Goal: Information Seeking & Learning: Check status

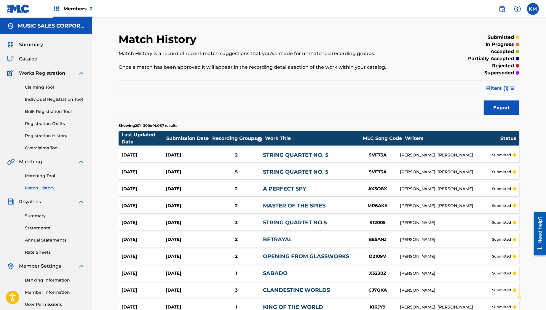
click at [43, 176] on link "Matching Tool" at bounding box center [55, 176] width 60 height 6
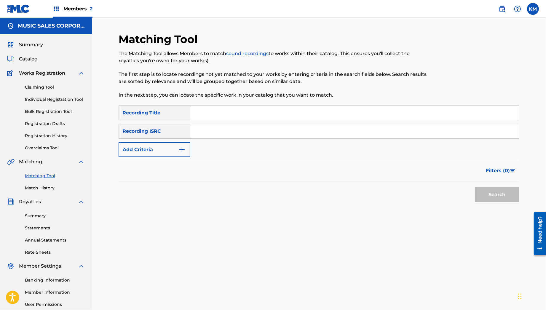
click at [44, 186] on link "Match History" at bounding box center [55, 188] width 60 height 6
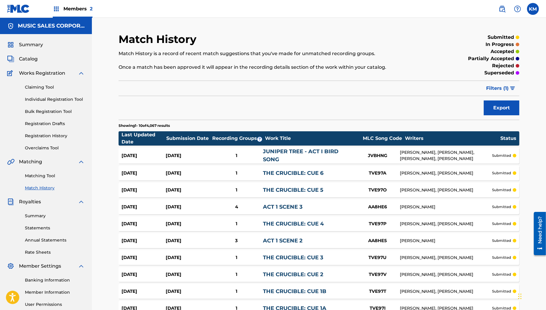
click at [234, 79] on div "Match History Match History is a record of recent match suggestions that you've…" at bounding box center [319, 190] width 401 height 314
click at [242, 57] on div "Match History is a record of recent match suggestions that you've made for unma…" at bounding box center [273, 60] width 309 height 21
click at [240, 52] on p "Match History is a record of recent match suggestions that you've made for unma…" at bounding box center [273, 53] width 309 height 7
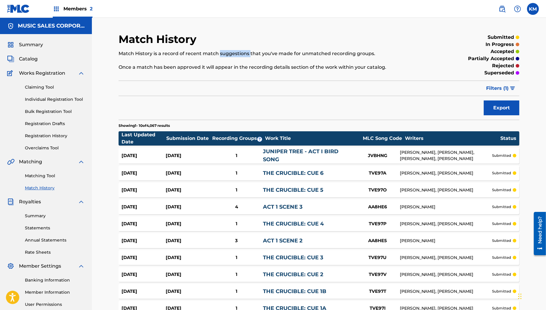
click at [240, 52] on p "Match History is a record of recent match suggestions that you've made for unma…" at bounding box center [273, 53] width 309 height 7
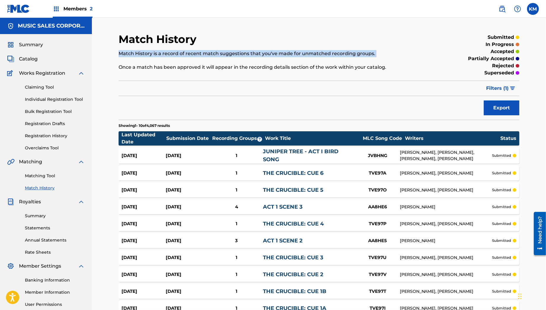
click at [240, 52] on p "Match History is a record of recent match suggestions that you've made for unma…" at bounding box center [273, 53] width 309 height 7
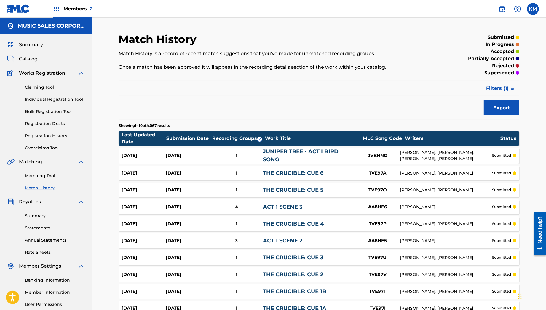
click at [357, 85] on div "Filter Submission Status Filter submitted accepted partially accepted rejected …" at bounding box center [319, 88] width 401 height 15
click at [307, 44] on div "Match History Match History is a record of recent match suggestions that you've…" at bounding box center [273, 55] width 309 height 45
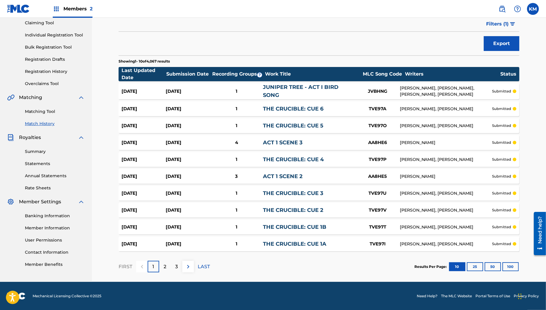
click at [513, 265] on button "100" at bounding box center [511, 266] width 16 height 9
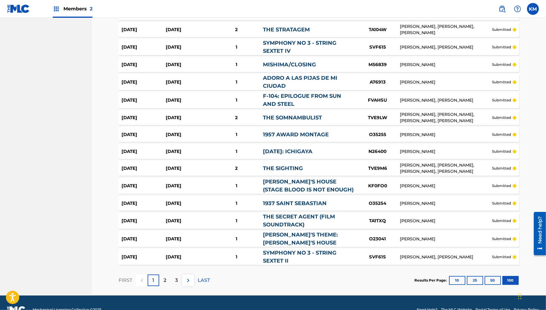
scroll to position [1612, 0]
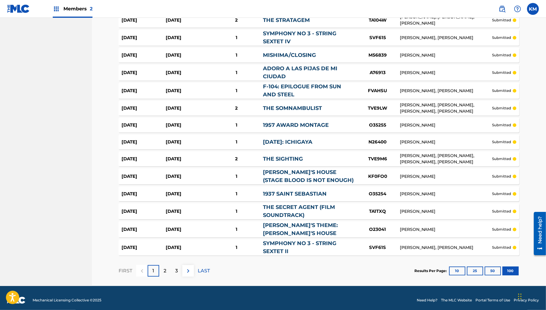
click at [168, 267] on div "2" at bounding box center [165, 271] width 12 height 12
click at [178, 265] on div "3" at bounding box center [177, 271] width 12 height 12
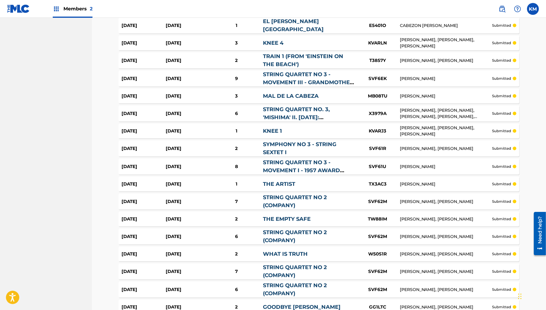
scroll to position [387, 0]
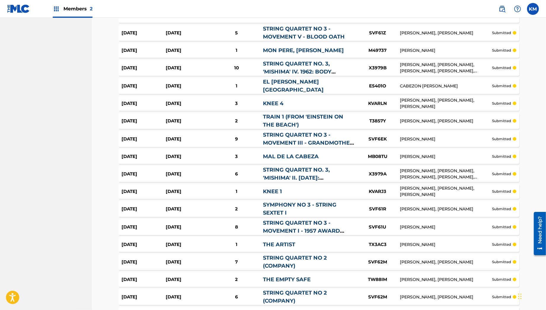
click at [257, 153] on div "3" at bounding box center [236, 156] width 53 height 7
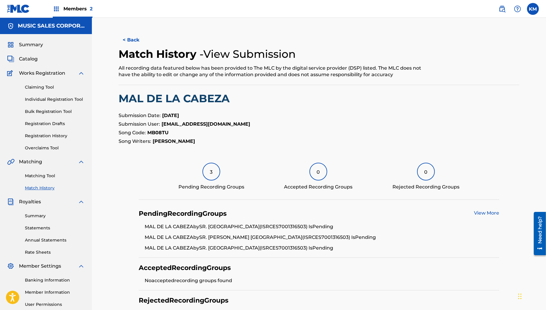
click at [130, 36] on button "< Back" at bounding box center [137, 40] width 36 height 15
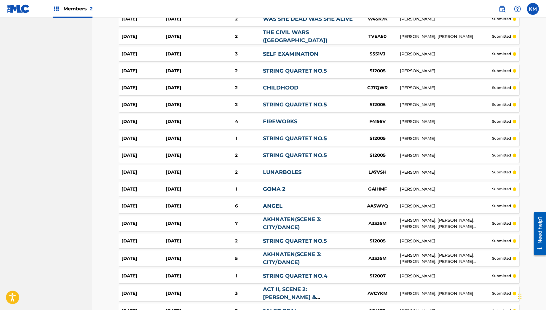
scroll to position [1620, 0]
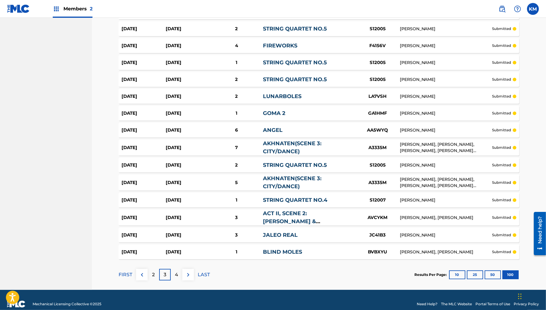
click at [172, 269] on div "4" at bounding box center [177, 275] width 12 height 12
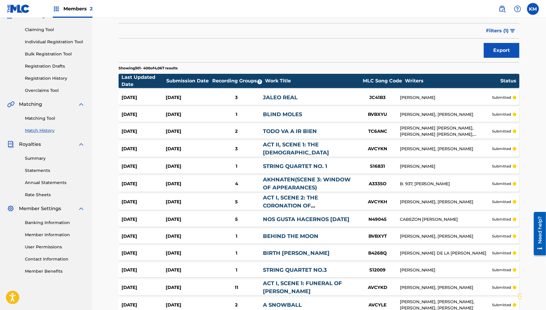
scroll to position [1599, 0]
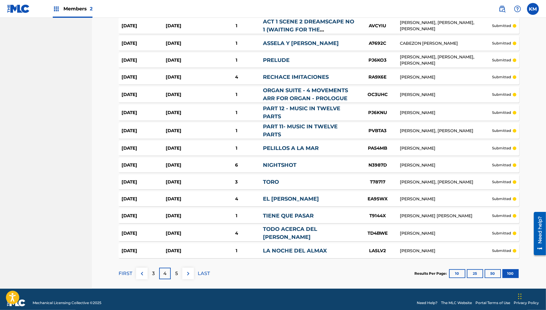
click at [177, 270] on p "5" at bounding box center [176, 273] width 3 height 7
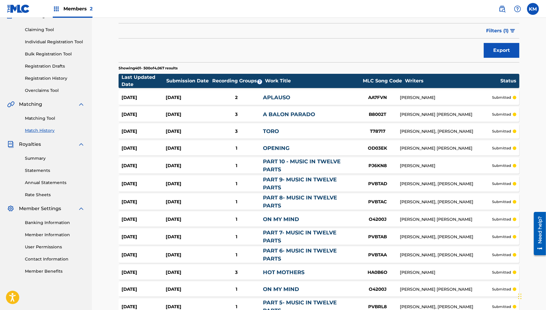
scroll to position [1611, 0]
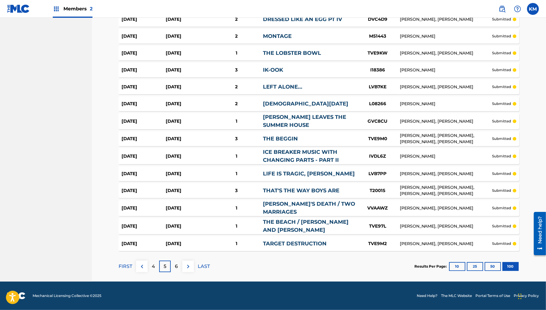
click at [173, 266] on div "6" at bounding box center [177, 267] width 12 height 12
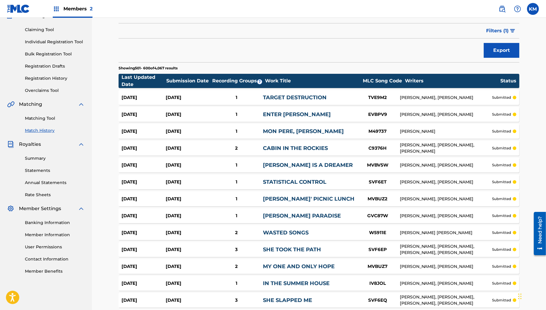
scroll to position [1620, 0]
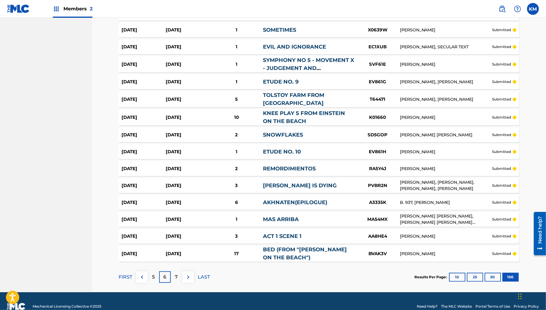
click at [179, 278] on div "7" at bounding box center [177, 277] width 12 height 12
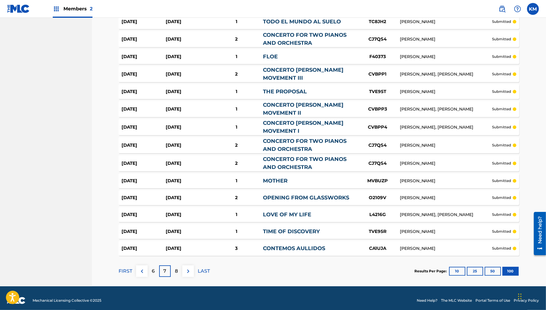
click at [176, 269] on p "8" at bounding box center [176, 271] width 3 height 7
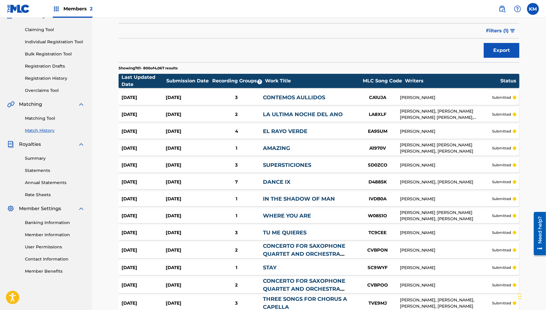
scroll to position [1612, 0]
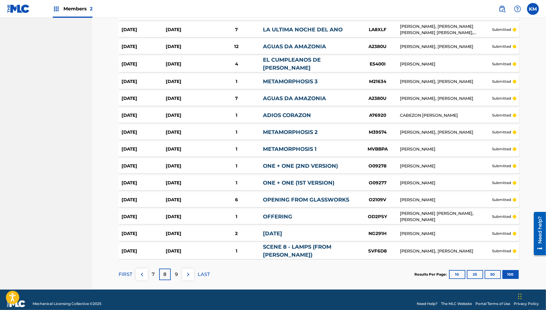
click at [176, 271] on p "9" at bounding box center [176, 274] width 3 height 7
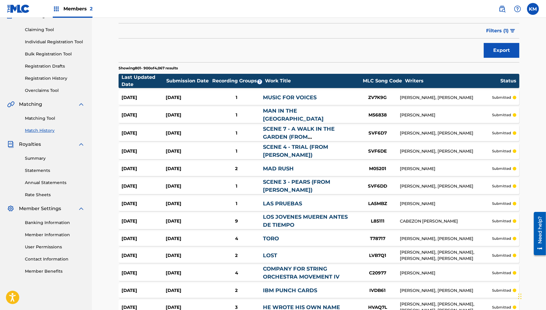
scroll to position [1603, 0]
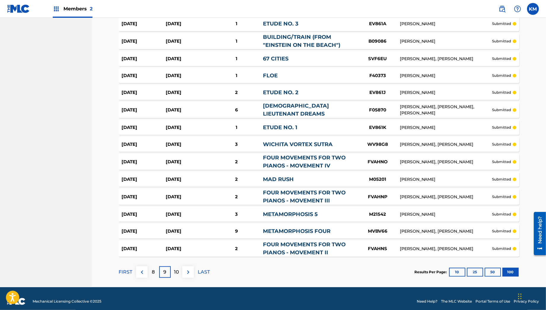
click at [176, 269] on p "10" at bounding box center [176, 272] width 5 height 7
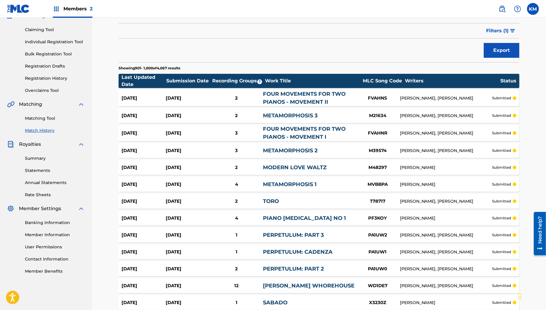
scroll to position [1620, 0]
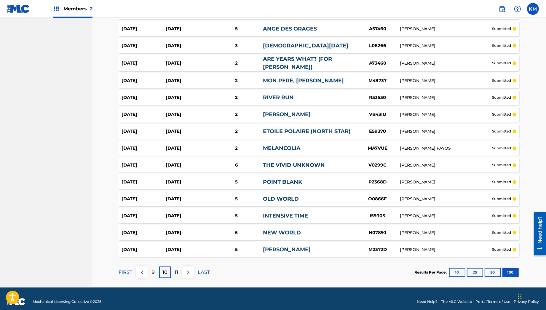
click at [175, 270] on p "11" at bounding box center [177, 272] width 4 height 7
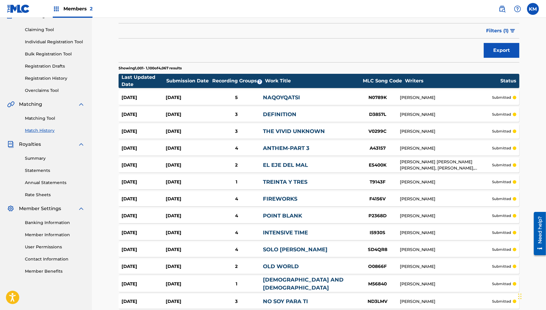
scroll to position [1612, 0]
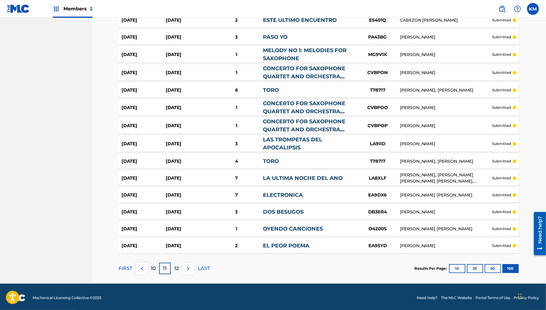
click at [175, 270] on p "12" at bounding box center [176, 268] width 4 height 7
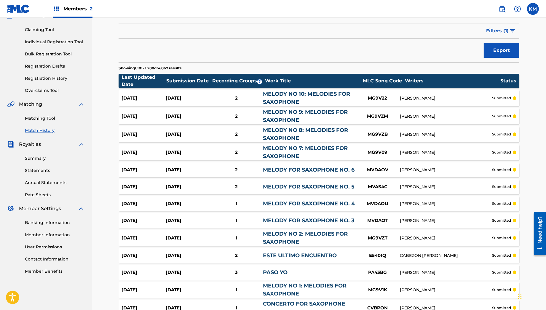
scroll to position [1609, 0]
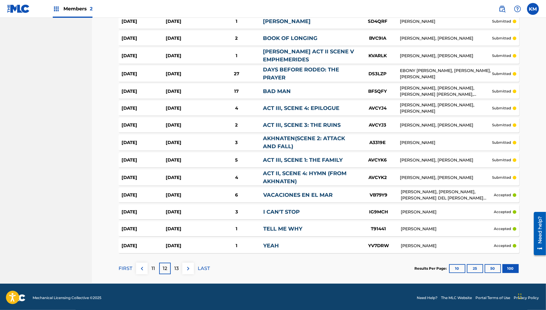
click at [175, 265] on p "13" at bounding box center [176, 268] width 4 height 7
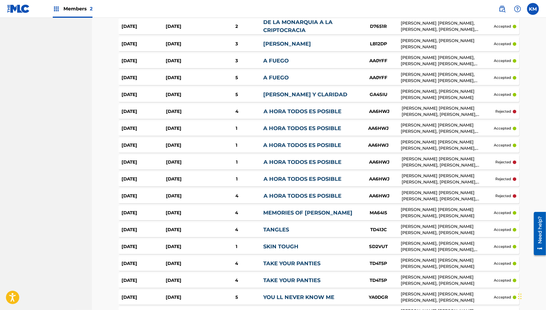
scroll to position [1593, 0]
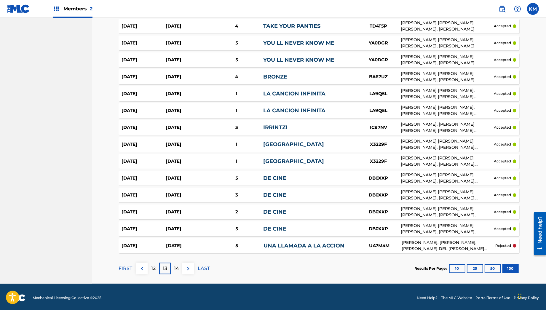
click at [154, 267] on p "12" at bounding box center [153, 268] width 4 height 7
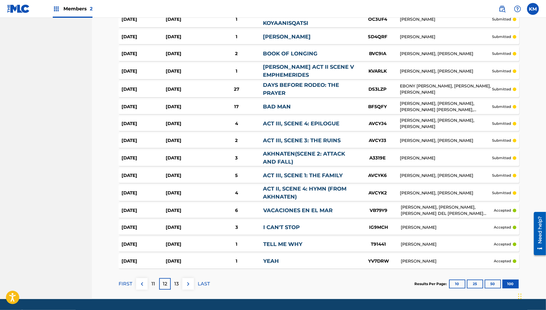
click at [176, 282] on p "13" at bounding box center [176, 284] width 4 height 7
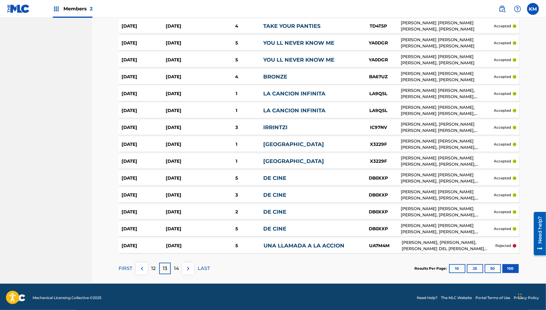
click at [178, 267] on p "14" at bounding box center [176, 268] width 5 height 7
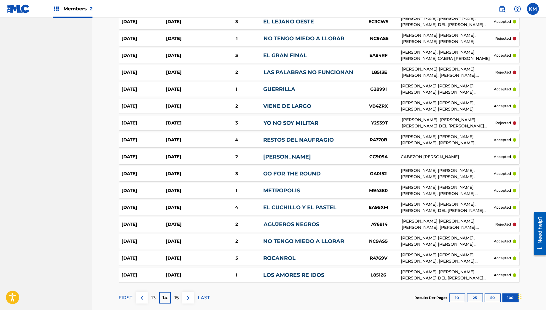
scroll to position [1592, 0]
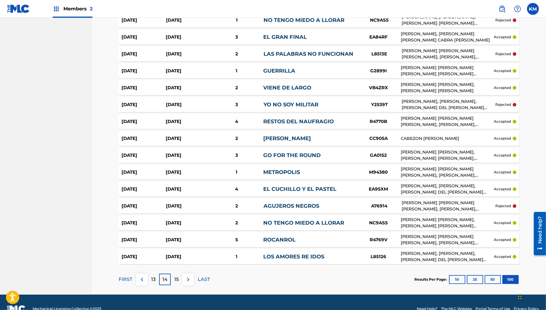
click at [173, 274] on div "15" at bounding box center [177, 280] width 12 height 12
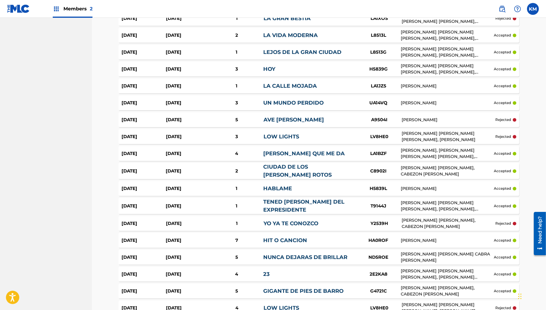
scroll to position [1589, 0]
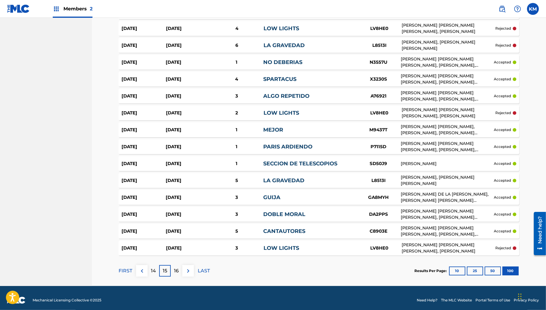
click at [174, 265] on div "16" at bounding box center [177, 271] width 12 height 12
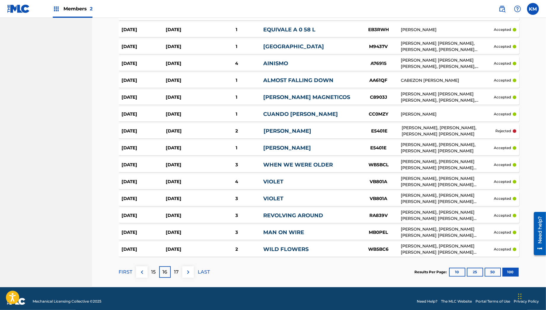
click at [175, 269] on p "17" at bounding box center [176, 272] width 5 height 7
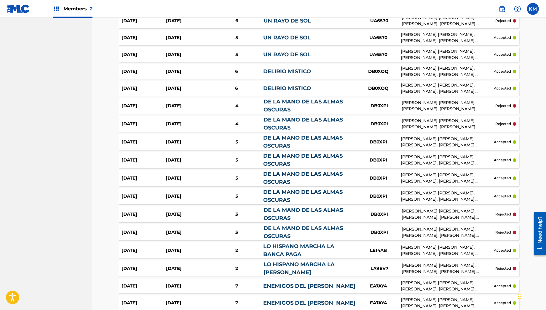
scroll to position [1603, 0]
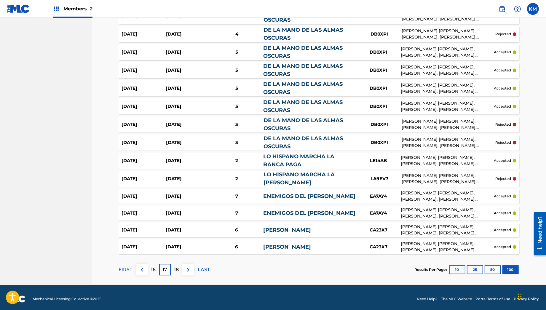
click at [176, 264] on div "18" at bounding box center [177, 270] width 12 height 12
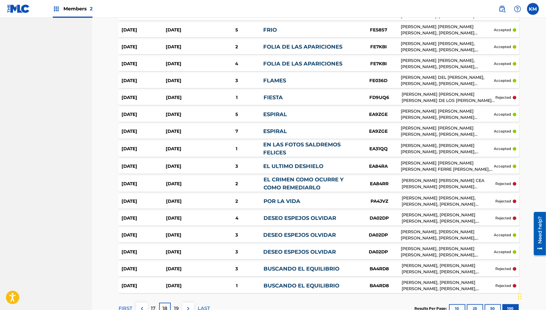
scroll to position [1595, 0]
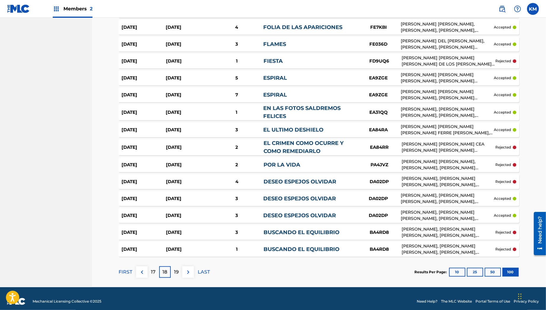
click at [174, 266] on div "19" at bounding box center [177, 272] width 12 height 12
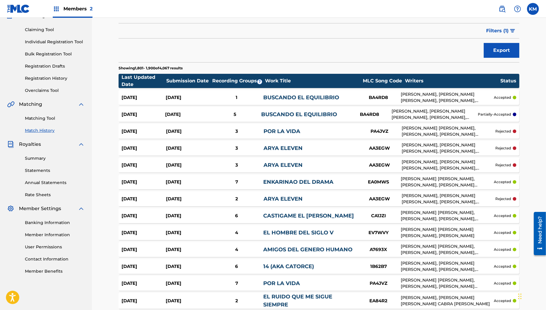
scroll to position [1593, 0]
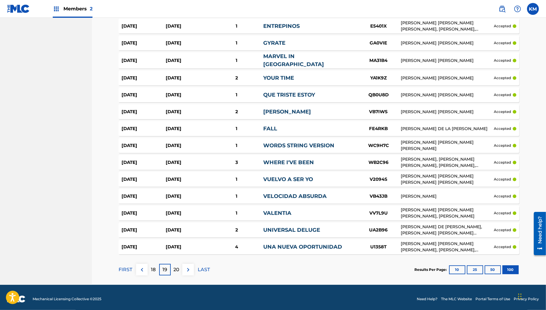
click at [181, 266] on div "20" at bounding box center [177, 270] width 12 height 12
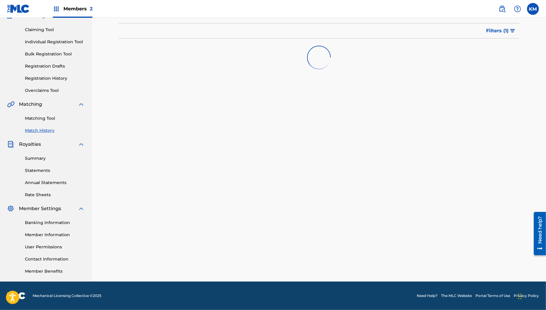
scroll to position [1595, 0]
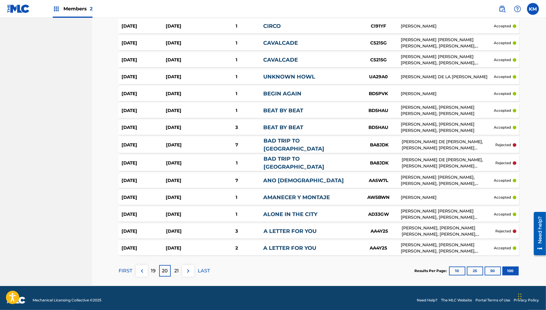
click at [176, 271] on p "21" at bounding box center [176, 270] width 4 height 7
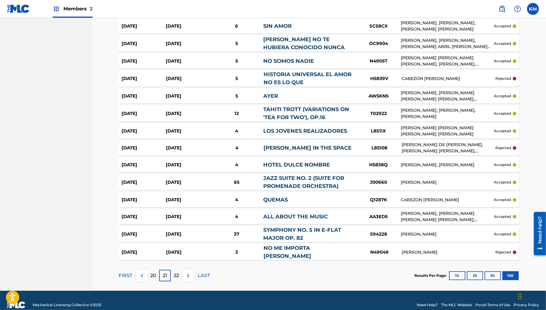
click at [178, 272] on p "22" at bounding box center [176, 275] width 5 height 7
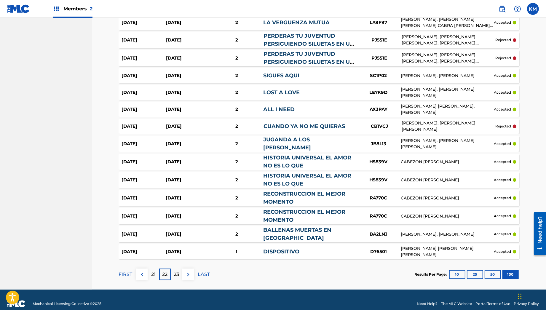
click at [178, 271] on p "23" at bounding box center [176, 274] width 5 height 7
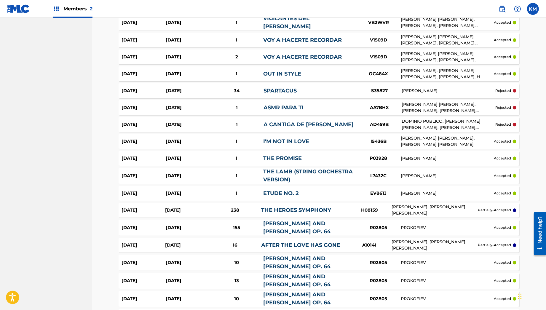
scroll to position [1513, 0]
click at [269, 87] on link "SPARTACUS" at bounding box center [280, 90] width 33 height 7
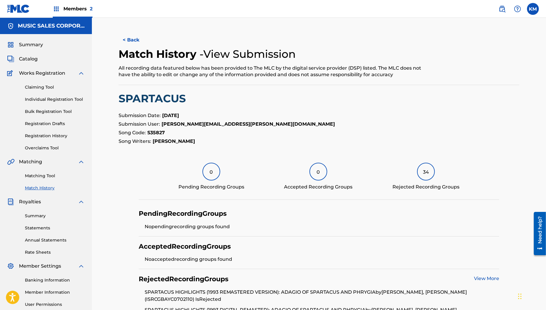
scroll to position [92, 0]
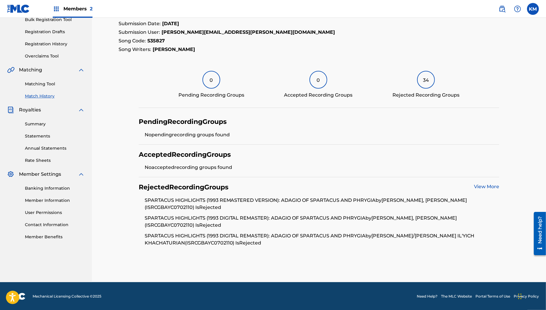
click at [488, 184] on link "View More" at bounding box center [486, 187] width 25 height 6
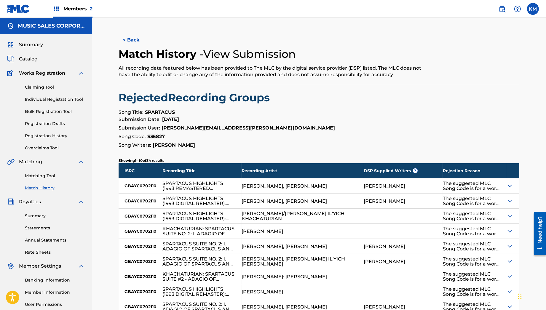
click at [508, 187] on img at bounding box center [510, 185] width 7 height 7
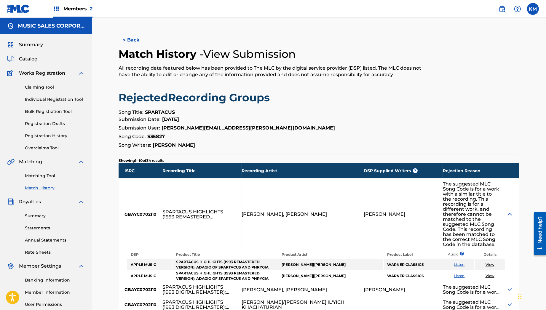
click at [133, 39] on button "< Back" at bounding box center [137, 40] width 36 height 15
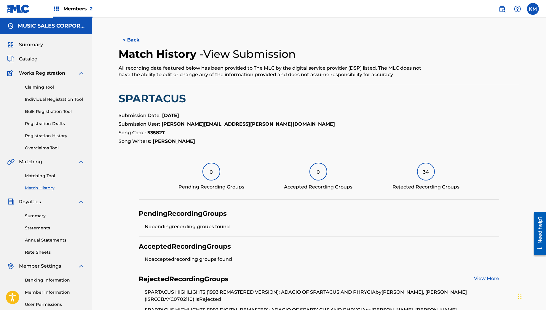
click at [137, 39] on button "< Back" at bounding box center [137, 40] width 36 height 15
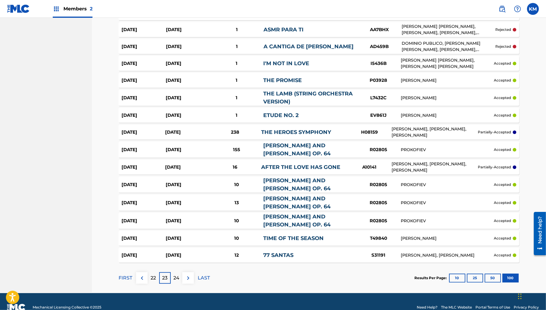
scroll to position [1590, 0]
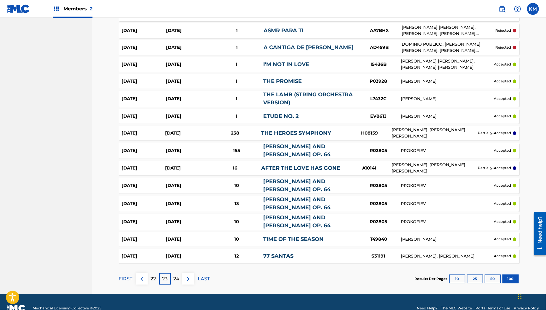
click at [175, 275] on p "24" at bounding box center [177, 278] width 6 height 7
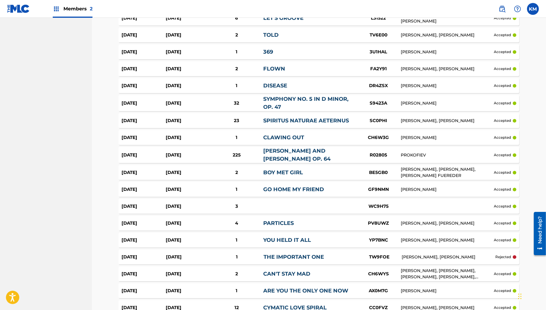
scroll to position [1322, 0]
